Goal: Task Accomplishment & Management: Use online tool/utility

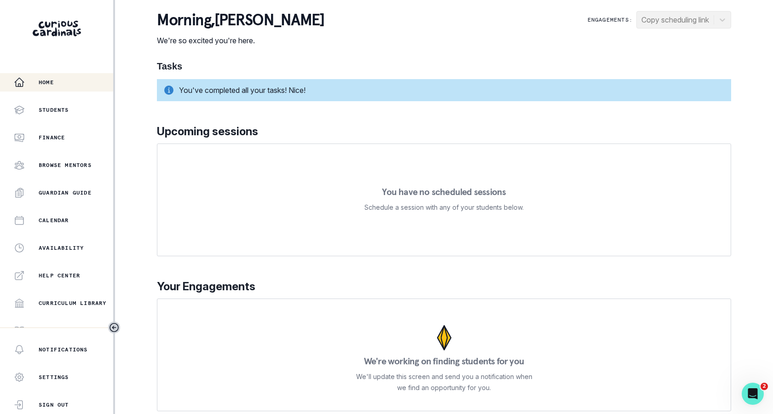
scroll to position [150, 0]
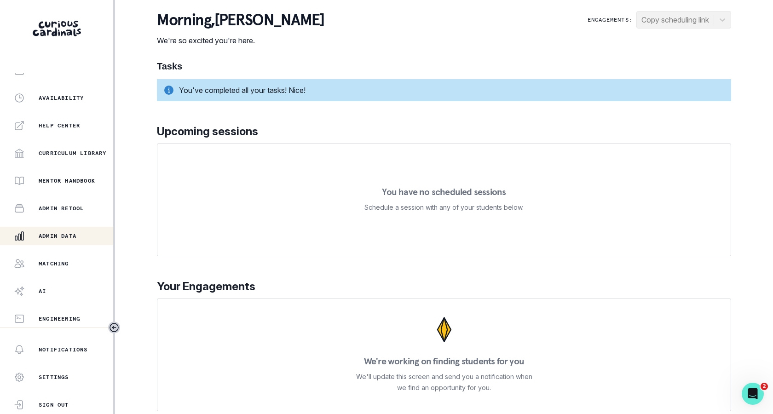
click at [70, 232] on p "Admin Data" at bounding box center [58, 235] width 38 height 7
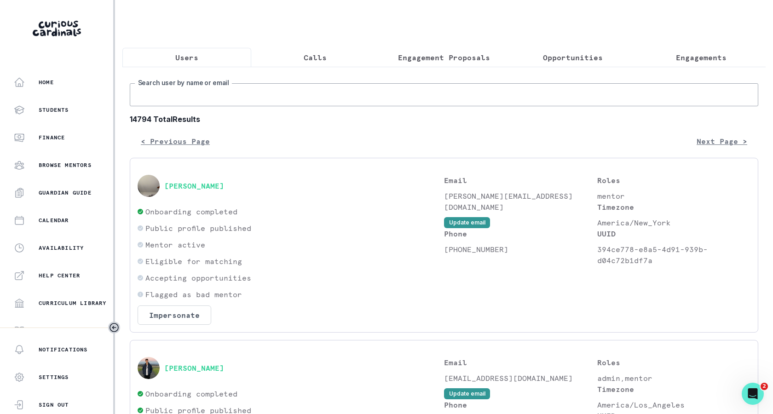
click at [264, 92] on input "Search user by name or email" at bounding box center [444, 94] width 629 height 23
type input "nisha r"
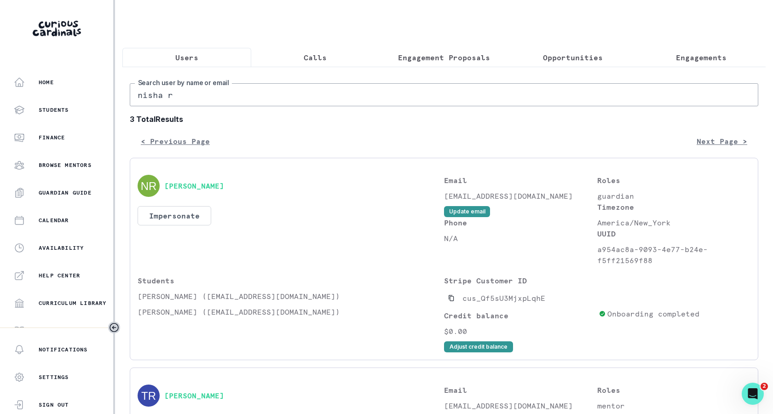
click at [452, 198] on p "[EMAIL_ADDRESS][DOMAIN_NAME]" at bounding box center [520, 196] width 153 height 11
copy div "[EMAIL_ADDRESS][DOMAIN_NAME] Update email"
click at [178, 208] on button "Impersonate" at bounding box center [175, 215] width 74 height 19
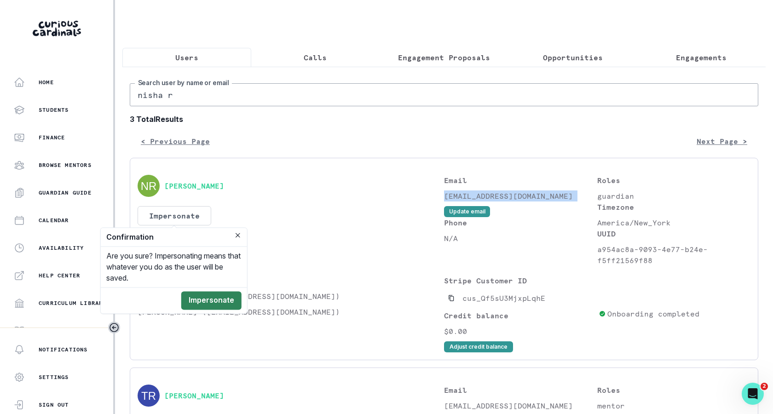
click at [224, 301] on button "Impersonate" at bounding box center [211, 300] width 60 height 18
